Goal: Book appointment/travel/reservation

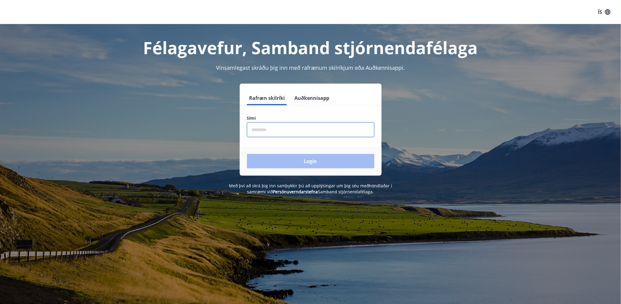
click at [250, 128] on input "phone" at bounding box center [310, 129] width 127 height 15
type input "********"
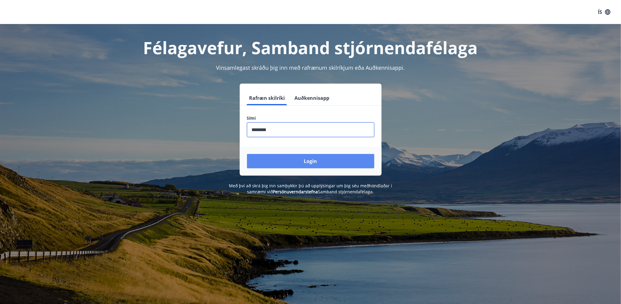
click at [291, 162] on button "Login" at bounding box center [310, 161] width 127 height 14
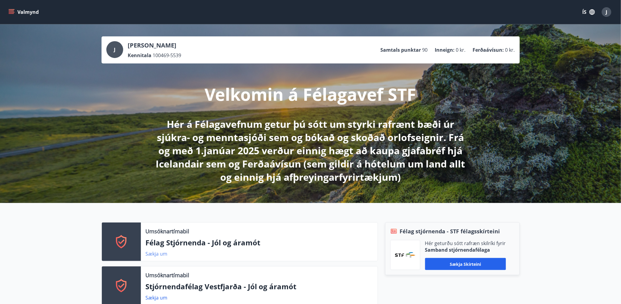
click at [154, 255] on link "Sækja um" at bounding box center [157, 253] width 22 height 7
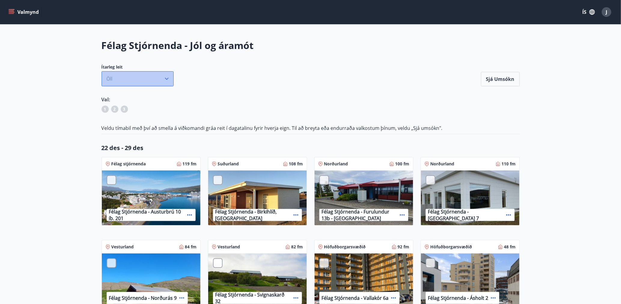
click at [165, 77] on icon "button" at bounding box center [167, 79] width 6 height 6
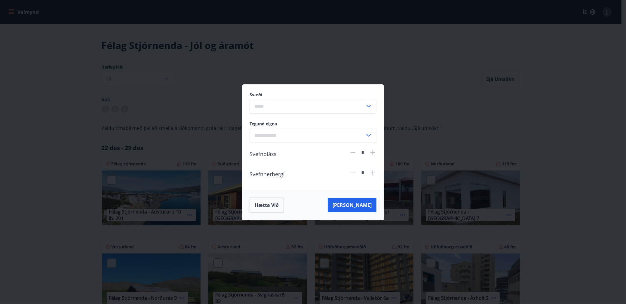
click at [474, 132] on div "Svæði ​ Tegund eigna ​ Svefnpláss * Svefnherbergi * Hætta við [PERSON_NAME]" at bounding box center [313, 152] width 626 height 304
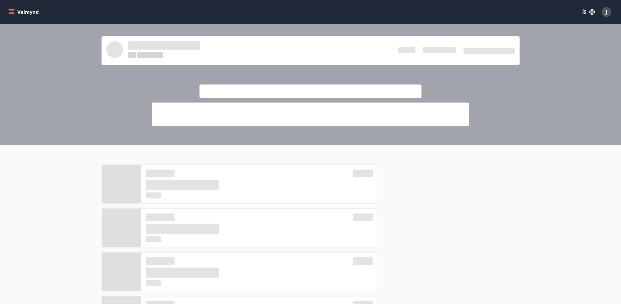
click at [51, 69] on div at bounding box center [310, 84] width 621 height 121
click at [12, 12] on icon "menu" at bounding box center [12, 12] width 7 height 1
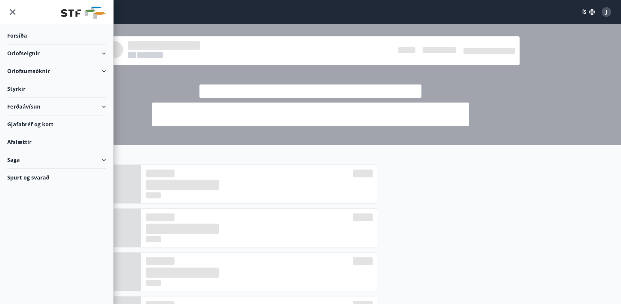
click at [27, 49] on div "Orlofseignir" at bounding box center [56, 53] width 99 height 18
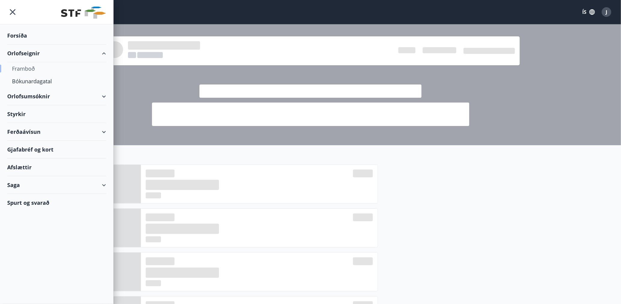
click at [24, 68] on div "Framboð" at bounding box center [56, 68] width 89 height 13
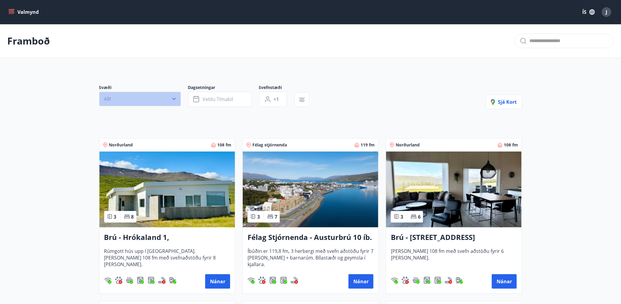
click at [124, 100] on button "Allt" at bounding box center [140, 99] width 82 height 14
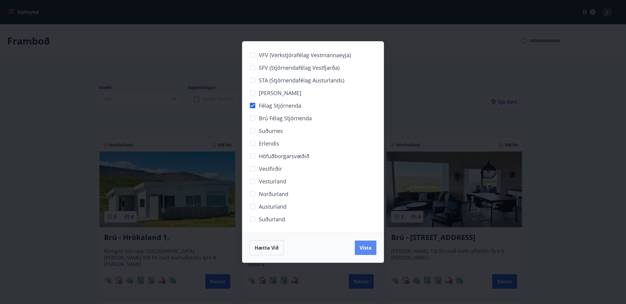
click at [365, 251] on button "Vista" at bounding box center [366, 248] width 22 height 14
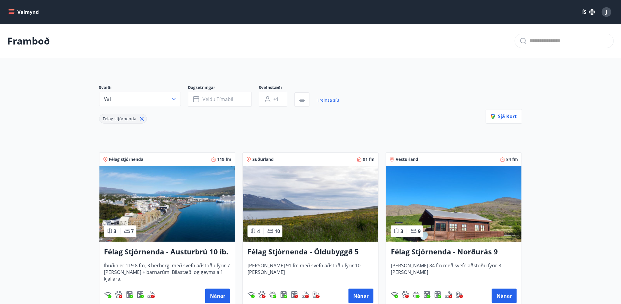
click at [162, 252] on h3 "Félag Stjórnenda - Austurbrú 10 íb. 201" at bounding box center [167, 252] width 126 height 11
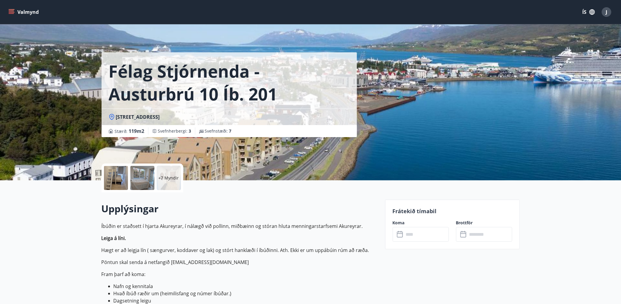
click at [426, 235] on input "text" at bounding box center [426, 234] width 45 height 15
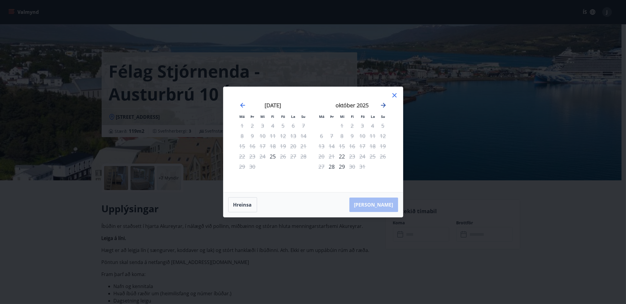
click at [385, 102] on icon "Move forward to switch to the next month." at bounding box center [383, 105] width 7 height 7
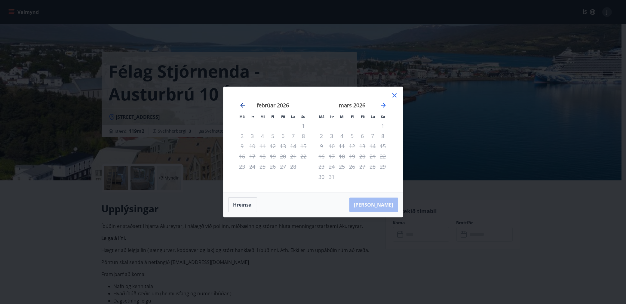
click at [244, 108] on icon "Move backward to switch to the previous month." at bounding box center [242, 105] width 7 height 7
click at [391, 97] on icon at bounding box center [394, 95] width 7 height 7
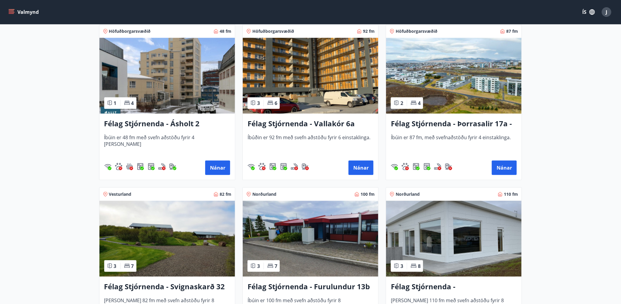
scroll to position [265, 0]
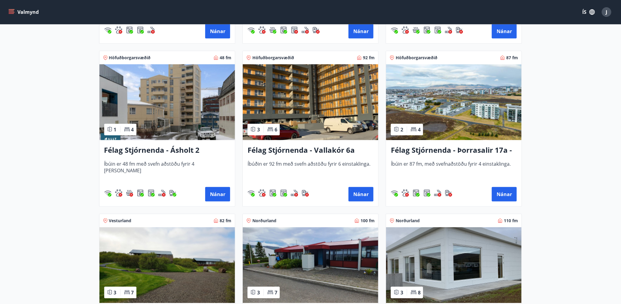
click at [179, 148] on h3 "Félag Stjórnenda - Ásholt 2" at bounding box center [167, 150] width 126 height 11
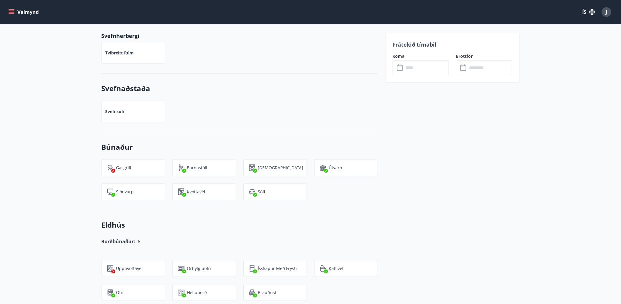
scroll to position [261, 0]
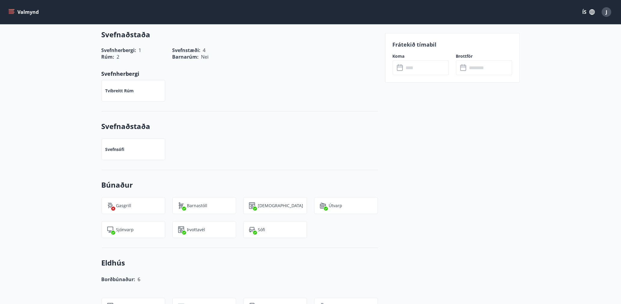
click at [403, 68] on icon at bounding box center [400, 68] width 6 height 6
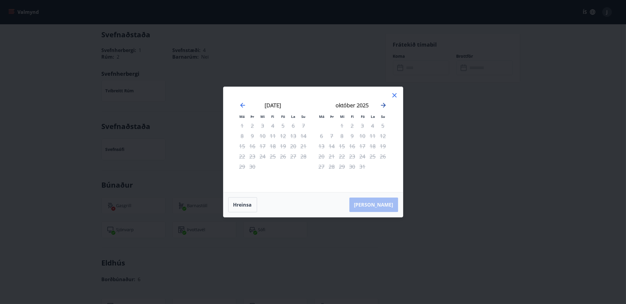
click at [383, 107] on icon "Move forward to switch to the next month." at bounding box center [383, 105] width 7 height 7
click at [394, 96] on icon at bounding box center [394, 95] width 4 height 4
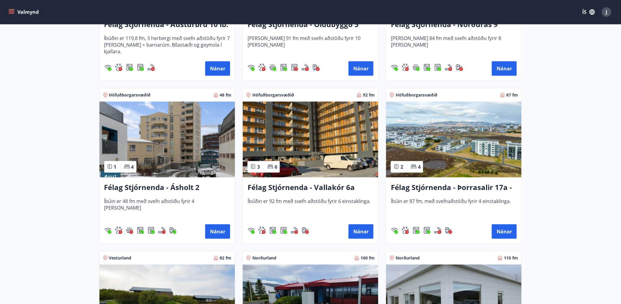
scroll to position [219, 0]
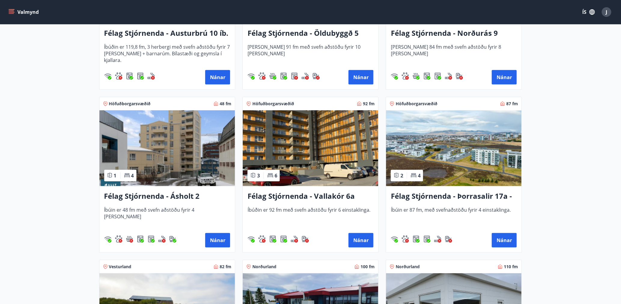
click at [445, 128] on img at bounding box center [454, 148] width 136 height 76
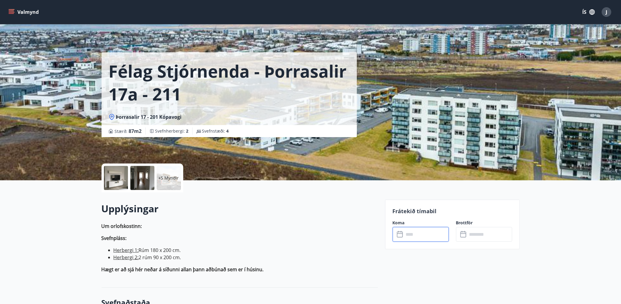
click at [421, 234] on input "text" at bounding box center [426, 234] width 45 height 15
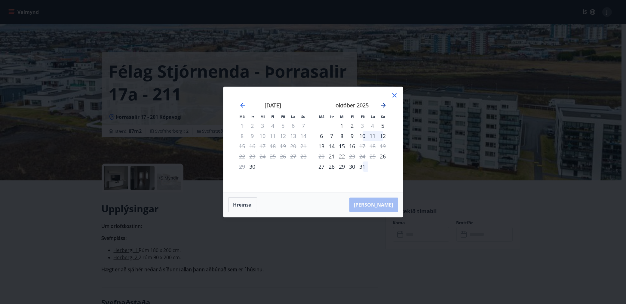
click at [383, 105] on icon "Move forward to switch to the next month." at bounding box center [383, 105] width 5 height 5
click at [394, 98] on icon at bounding box center [394, 95] width 7 height 7
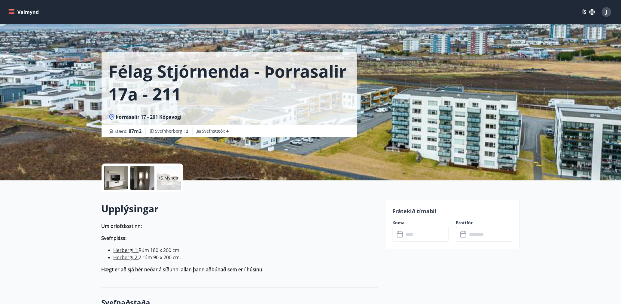
click at [115, 172] on div at bounding box center [116, 178] width 24 height 24
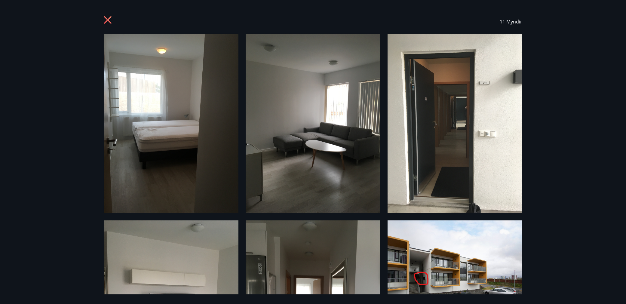
click at [106, 17] on icon at bounding box center [108, 20] width 8 height 8
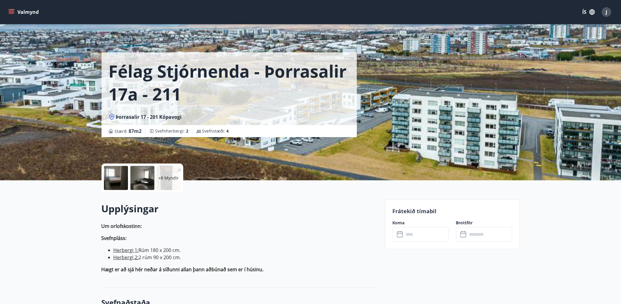
click at [14, 13] on icon "menu" at bounding box center [11, 12] width 6 height 6
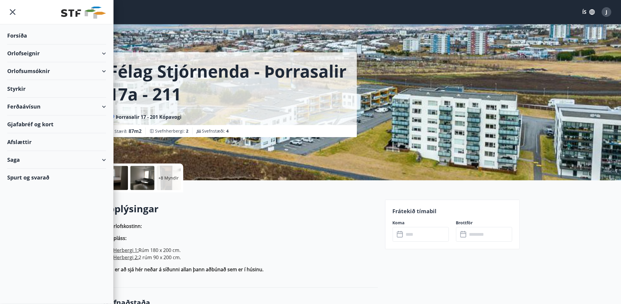
click at [26, 51] on div "Orlofseignir" at bounding box center [56, 53] width 99 height 18
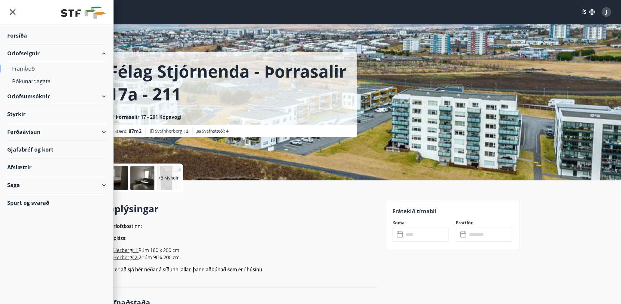
click at [31, 69] on div "Framboð" at bounding box center [56, 68] width 89 height 13
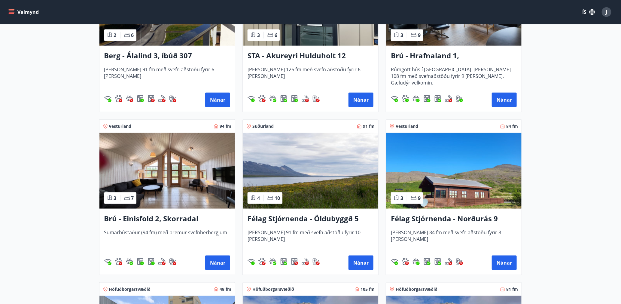
scroll to position [348, 0]
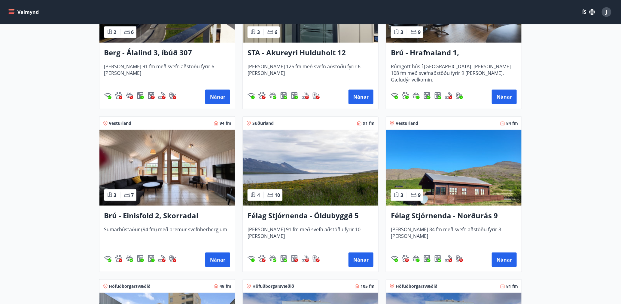
click at [473, 214] on h3 "Félag Stjórnenda - Norðurás 9" at bounding box center [454, 215] width 126 height 11
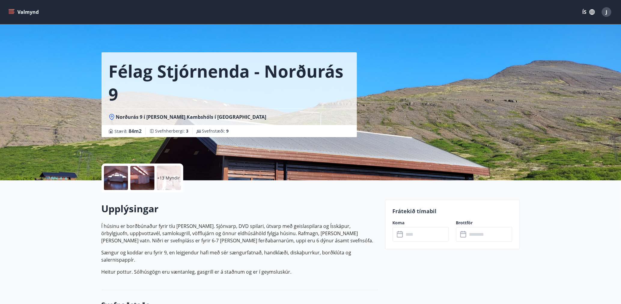
click at [168, 186] on div "+13 Myndir" at bounding box center [169, 178] width 24 height 24
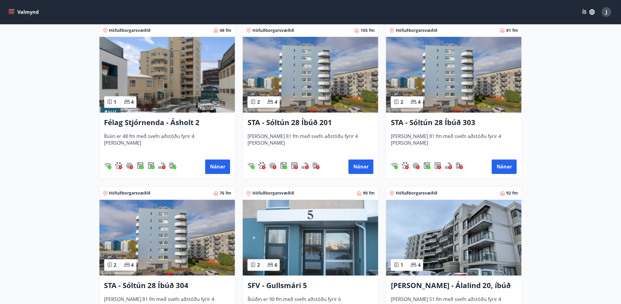
scroll to position [608, 0]
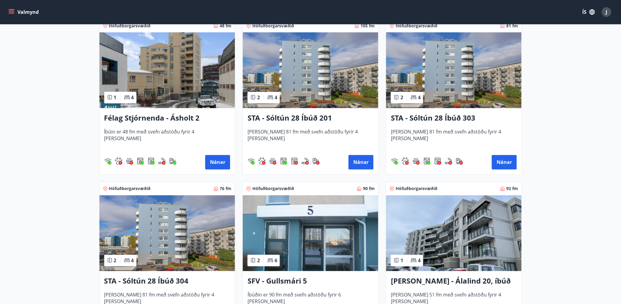
click at [472, 87] on img at bounding box center [454, 70] width 136 height 76
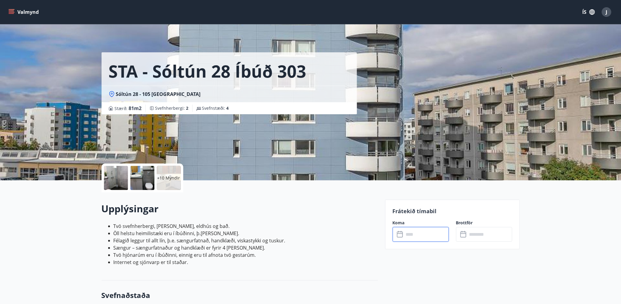
click at [415, 236] on input "text" at bounding box center [426, 234] width 45 height 15
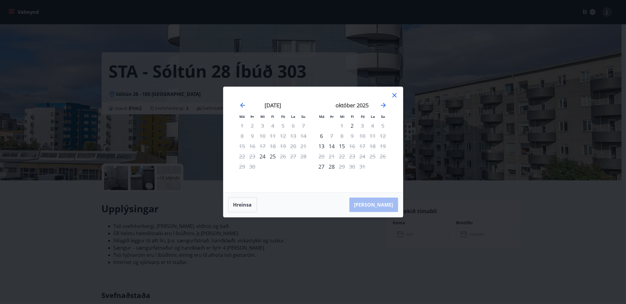
drag, startPoint x: 394, startPoint y: 97, endPoint x: 392, endPoint y: 108, distance: 11.3
click at [393, 107] on div "Má Þr Mi Fi Fö La Su Má Þr Mi Fi Fö La Su [DATE] 1 2 3 4 5 6 7 8 9 10 11 12 13 …" at bounding box center [312, 139] width 179 height 105
click at [382, 106] on icon "Move forward to switch to the next month." at bounding box center [383, 105] width 7 height 7
click at [383, 106] on icon "Move forward to switch to the next month." at bounding box center [383, 105] width 5 height 5
click at [240, 105] on icon "Move backward to switch to the previous month." at bounding box center [242, 105] width 7 height 7
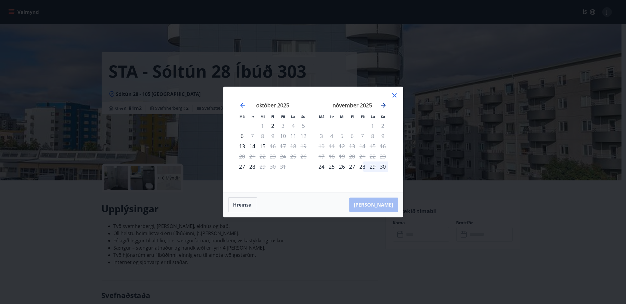
click at [383, 106] on icon "Move forward to switch to the next month." at bounding box center [383, 105] width 5 height 5
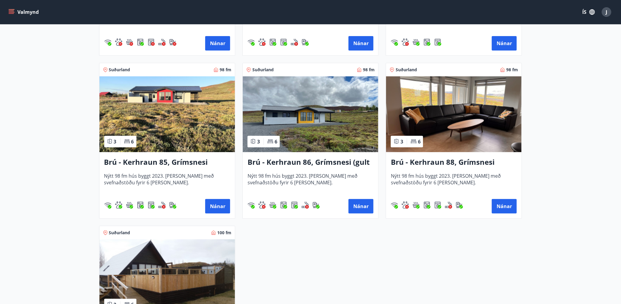
scroll to position [1380, 0]
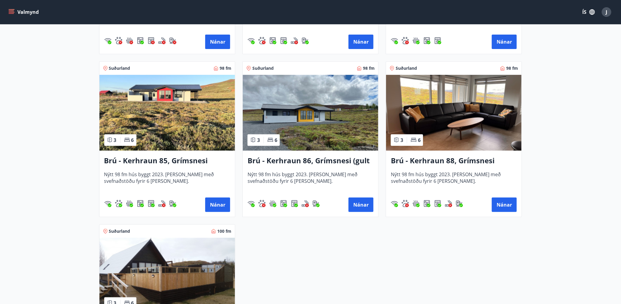
click at [336, 157] on h3 "Brú - Kerhraun 86, Grímsnesi (gult hús)" at bounding box center [311, 160] width 126 height 11
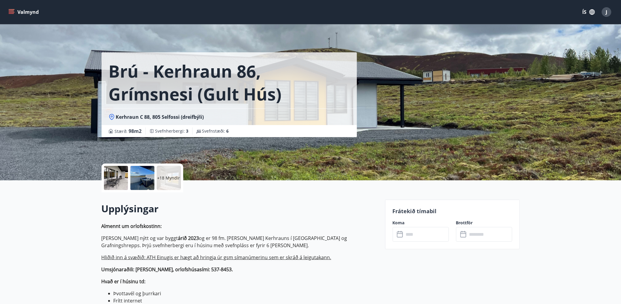
click at [236, 106] on div "Brú - Kerhraun 86, Grímsnesi (gult hús)" at bounding box center [230, 80] width 256 height 56
click at [142, 174] on div at bounding box center [142, 178] width 24 height 24
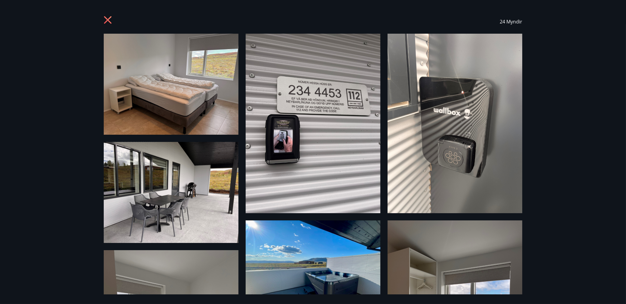
click at [326, 268] on img at bounding box center [313, 270] width 135 height 101
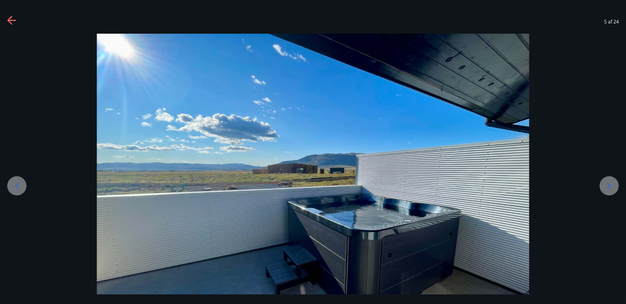
click at [604, 184] on div at bounding box center [609, 185] width 19 height 19
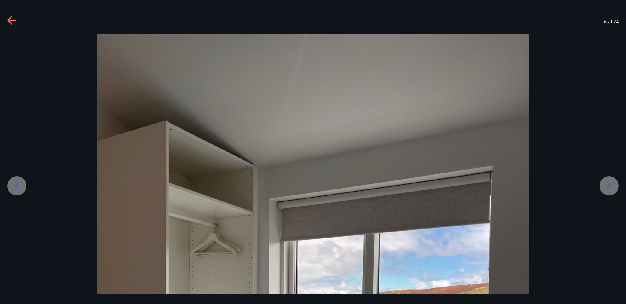
click at [605, 184] on icon at bounding box center [609, 186] width 10 height 10
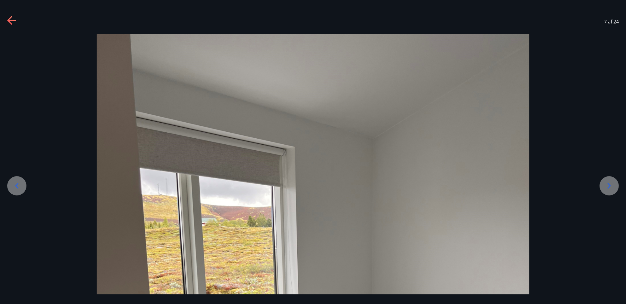
click at [605, 184] on icon at bounding box center [609, 186] width 10 height 10
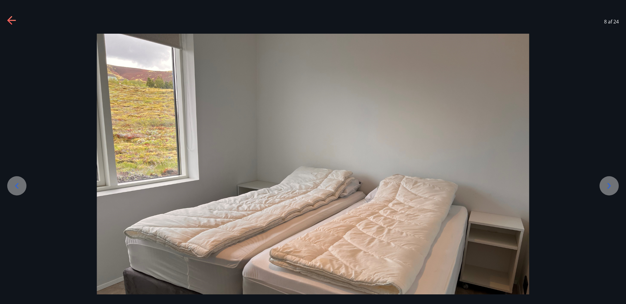
click at [605, 184] on icon at bounding box center [609, 186] width 10 height 10
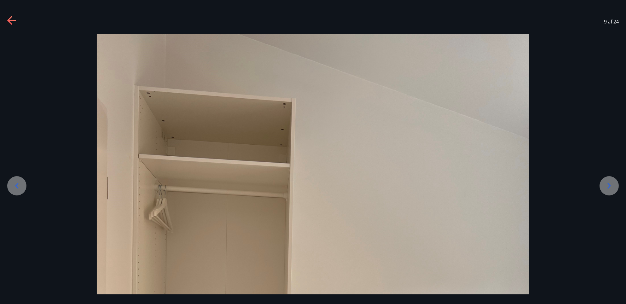
click at [606, 184] on icon at bounding box center [609, 186] width 10 height 10
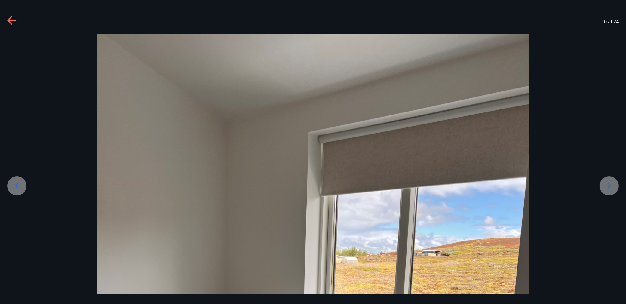
click at [606, 184] on icon at bounding box center [609, 186] width 10 height 10
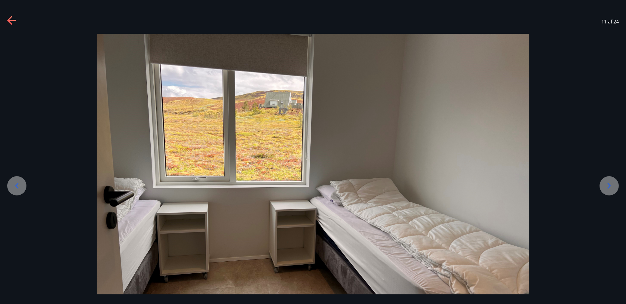
click at [606, 184] on icon at bounding box center [609, 186] width 10 height 10
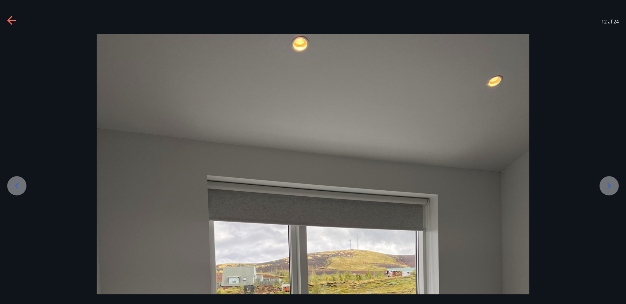
click at [606, 184] on icon at bounding box center [609, 186] width 10 height 10
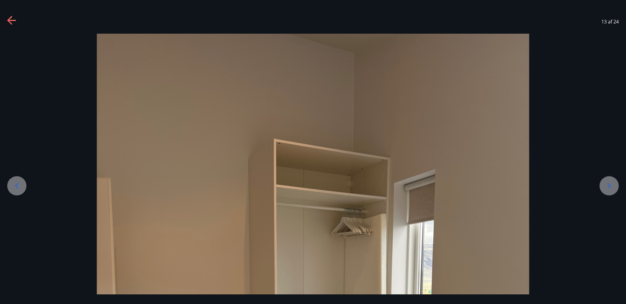
click at [606, 184] on icon at bounding box center [609, 186] width 10 height 10
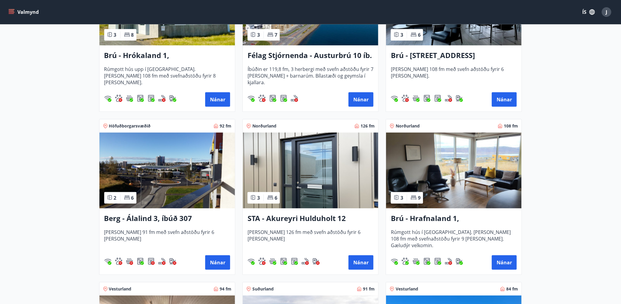
scroll to position [194, 0]
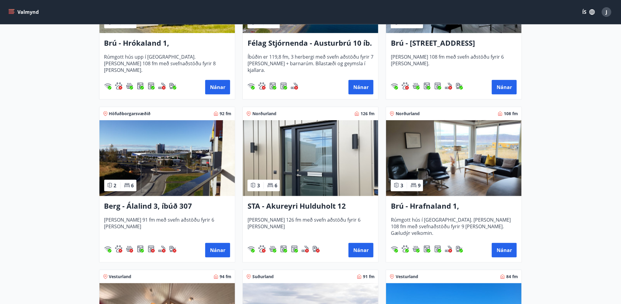
click at [293, 207] on h3 "STA - Akureyri Hulduholt 12" at bounding box center [311, 206] width 126 height 11
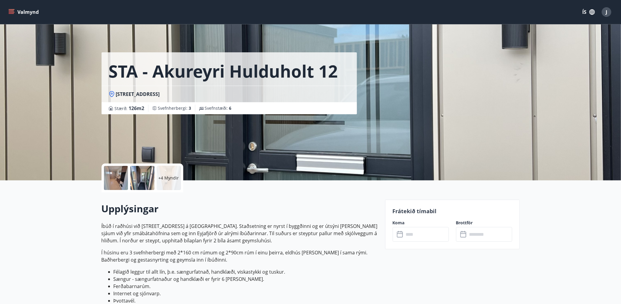
click at [134, 180] on div at bounding box center [142, 178] width 24 height 24
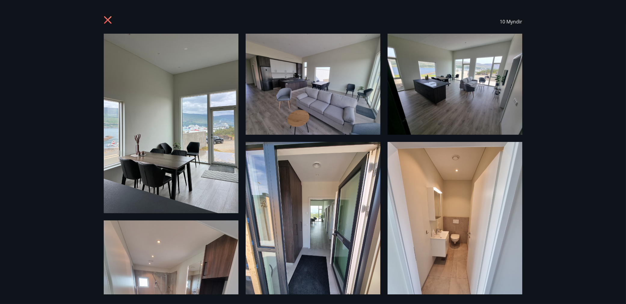
click at [501, 238] on img at bounding box center [455, 231] width 135 height 179
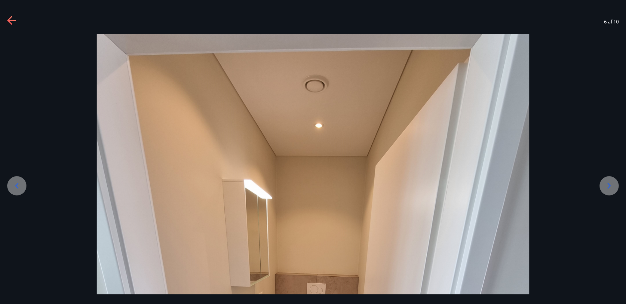
click at [612, 186] on icon at bounding box center [609, 186] width 10 height 10
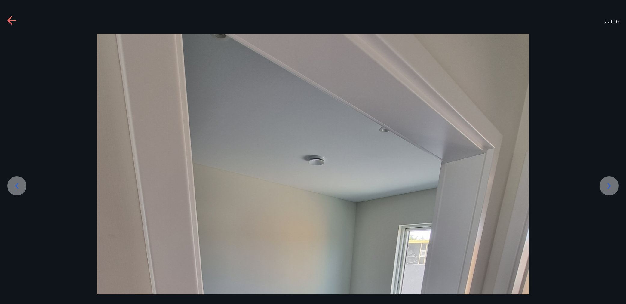
click at [612, 186] on icon at bounding box center [609, 186] width 10 height 10
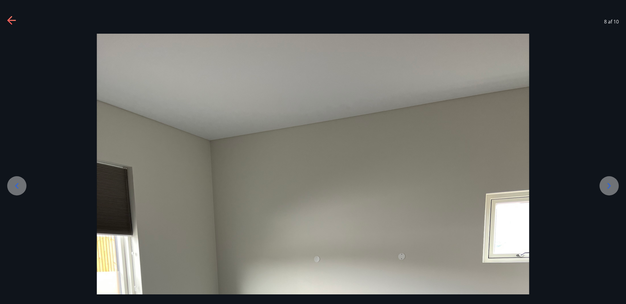
click at [612, 186] on icon at bounding box center [609, 186] width 10 height 10
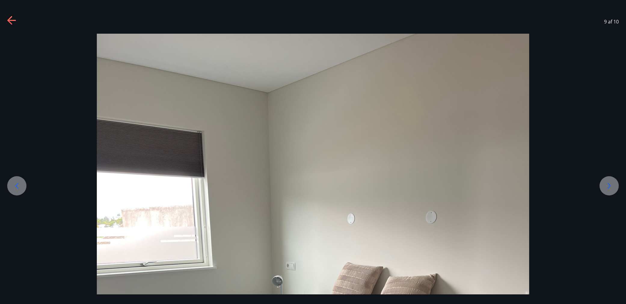
click at [612, 186] on icon at bounding box center [609, 186] width 10 height 10
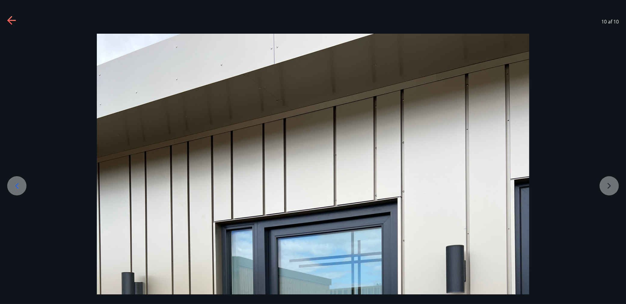
click at [10, 25] on icon at bounding box center [12, 21] width 10 height 10
